Goal: Communication & Community: Share content

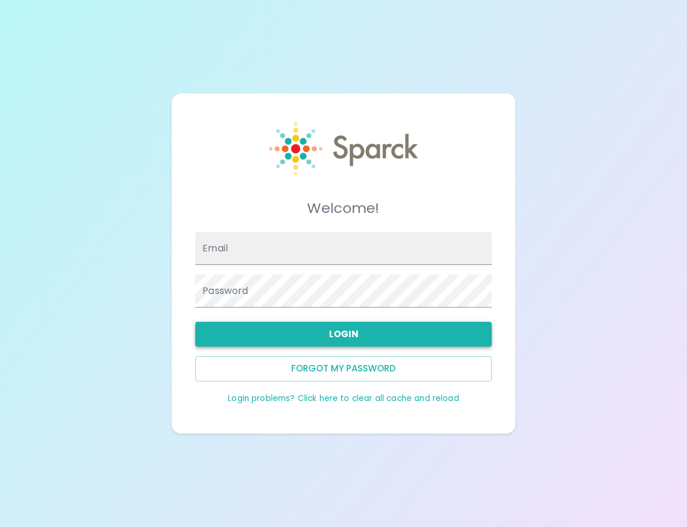
type input "aheredia@sfbaycoffee.com"
click at [389, 335] on button "Login" at bounding box center [343, 334] width 296 height 25
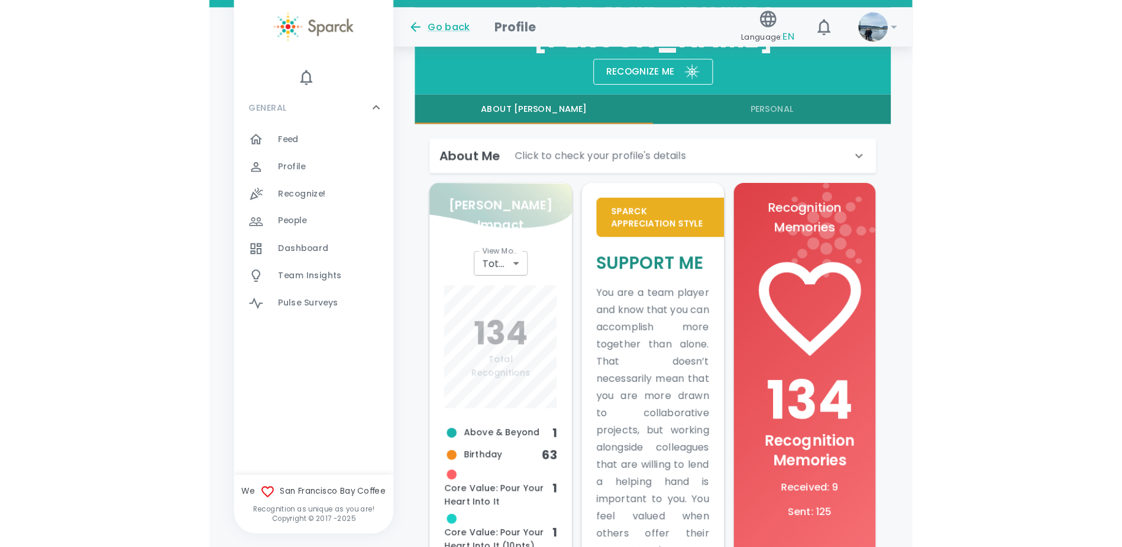
scroll to position [255, 0]
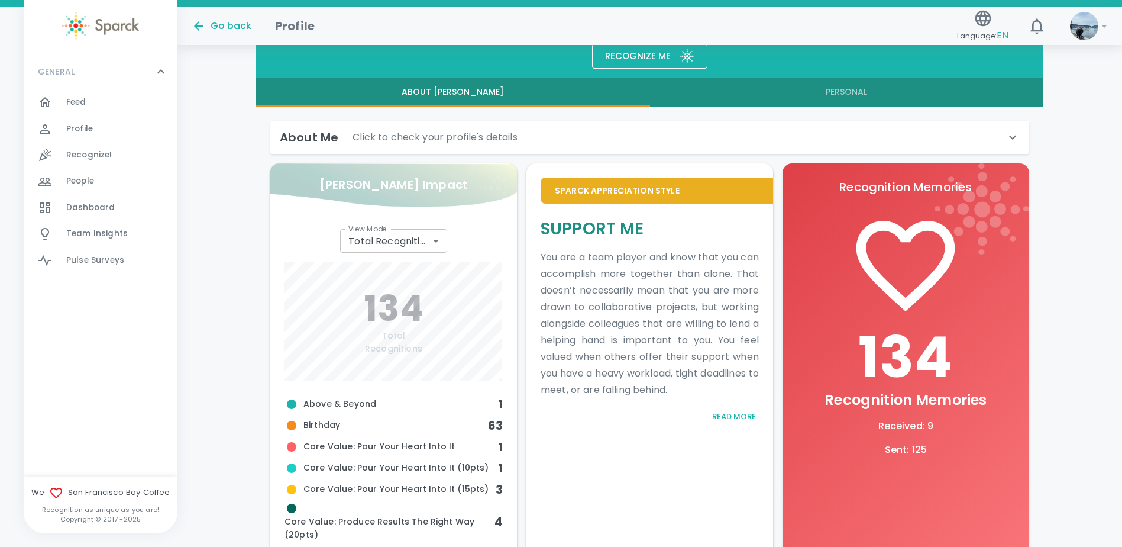
click at [93, 205] on span "Dashboard" at bounding box center [90, 208] width 49 height 12
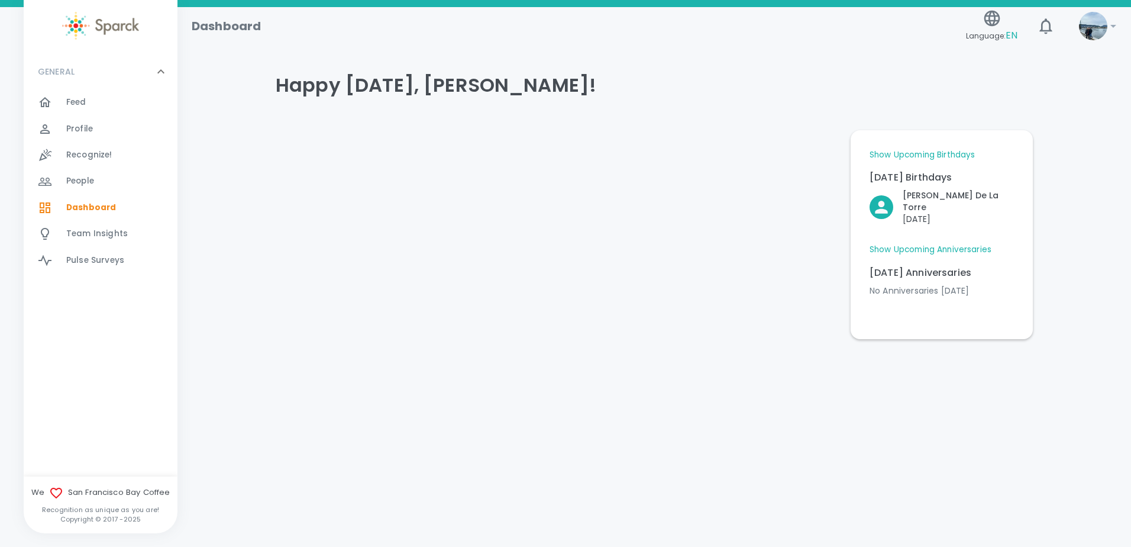
click at [69, 94] on span "Feed 0" at bounding box center [76, 102] width 20 height 17
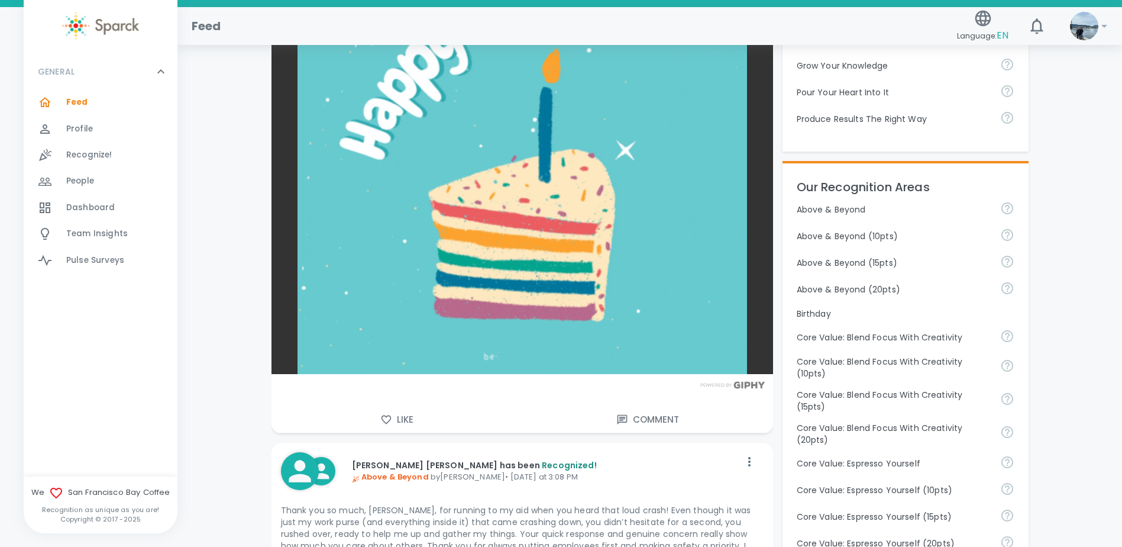
scroll to position [237, 0]
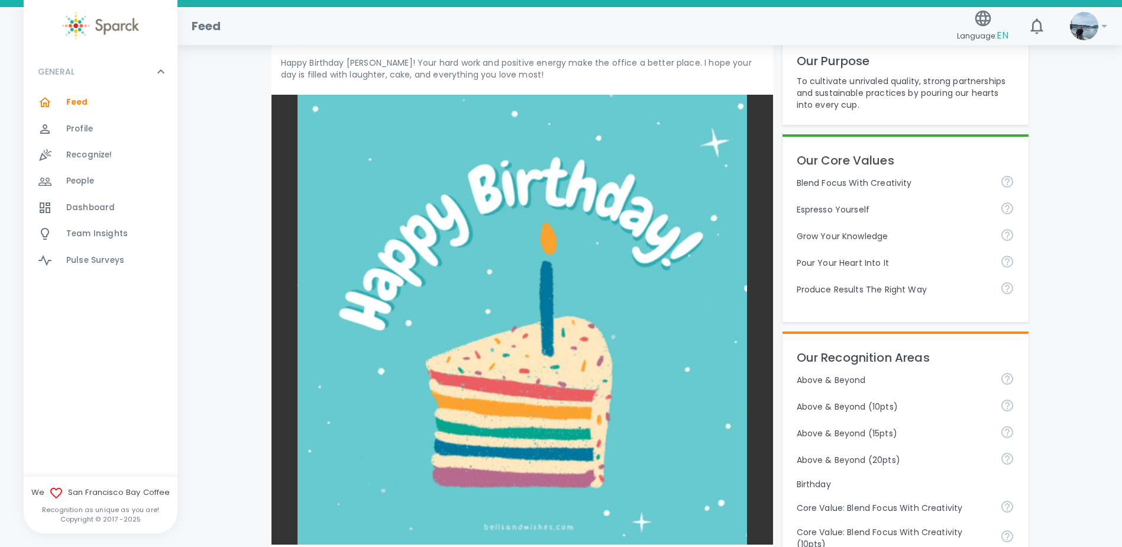
click at [96, 198] on div "Dashboard 0" at bounding box center [101, 208] width 154 height 26
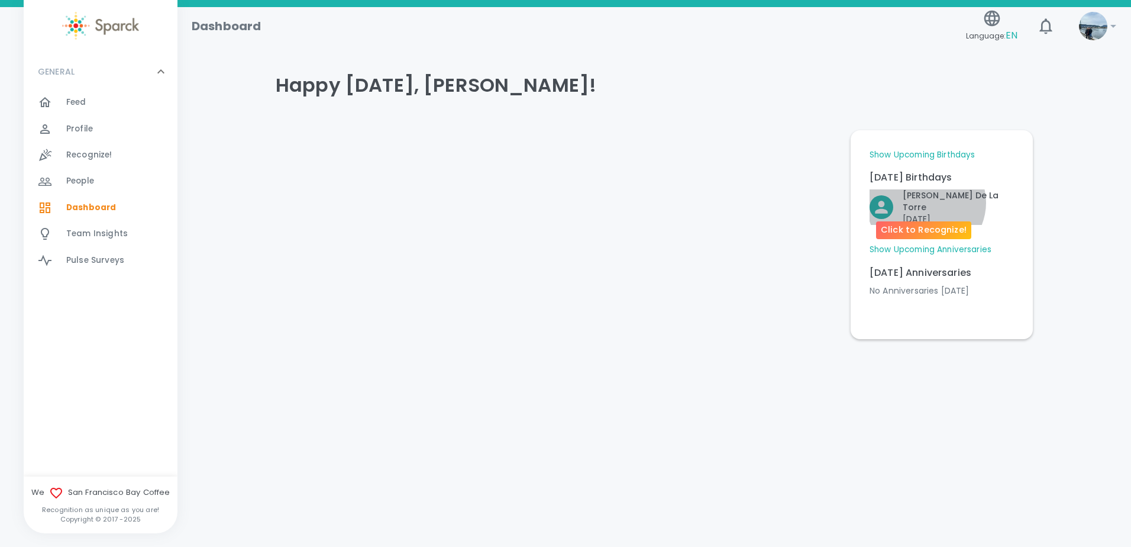
click at [686, 213] on p "Monday, October 13" at bounding box center [958, 219] width 111 height 12
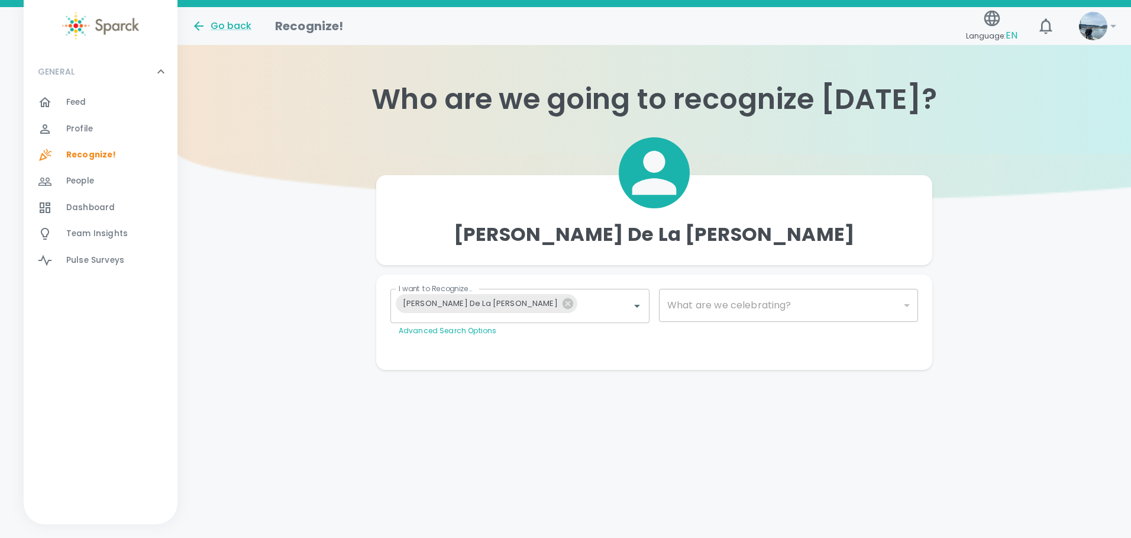
type input "2072"
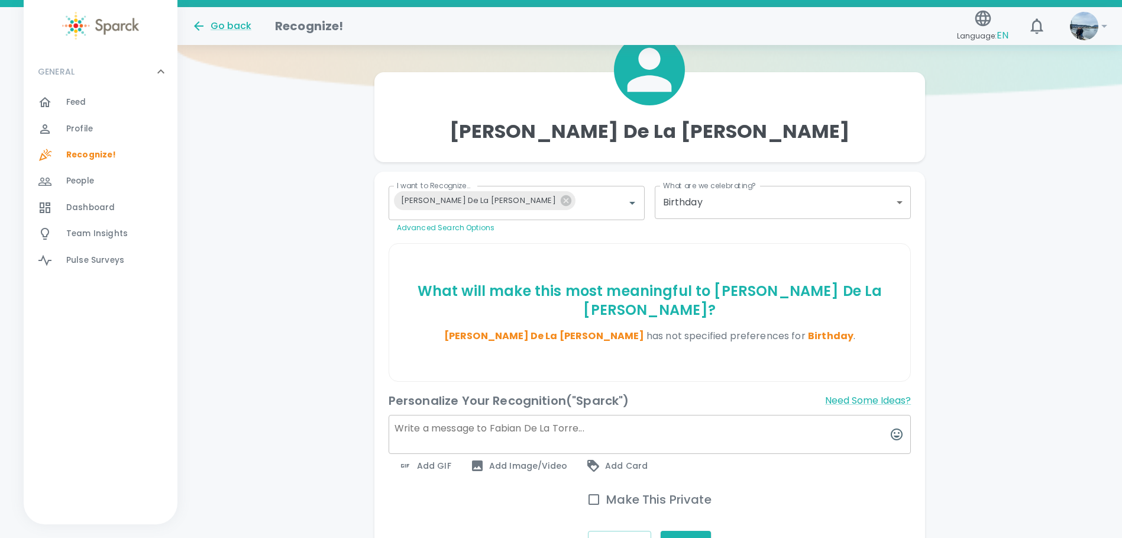
scroll to position [118, 0]
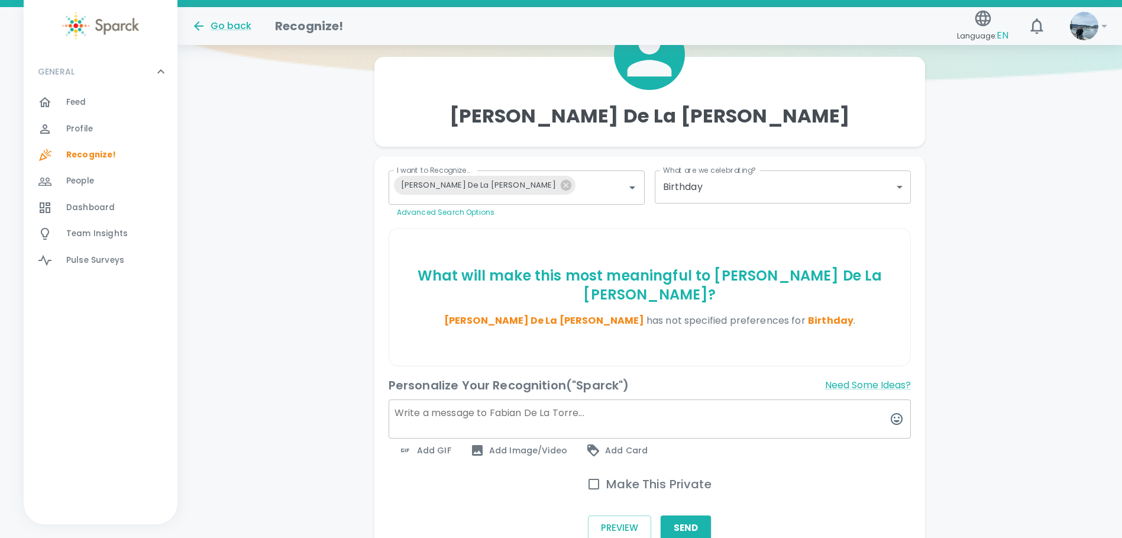
click at [431, 443] on span "Add GIF" at bounding box center [424, 450] width 53 height 14
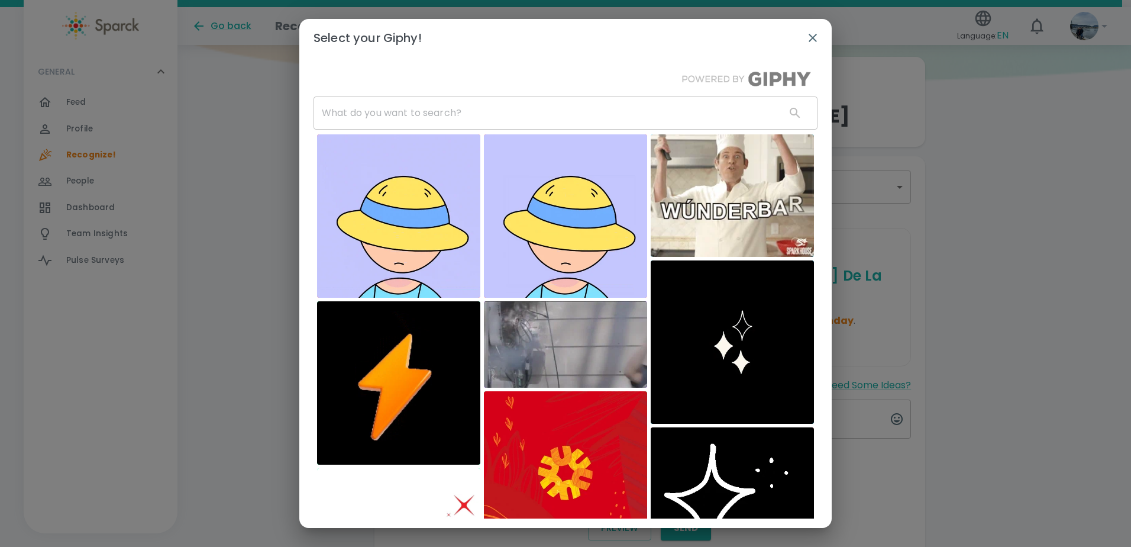
click at [686, 38] on icon "button" at bounding box center [813, 38] width 8 height 8
